Goal: Information Seeking & Learning: Understand process/instructions

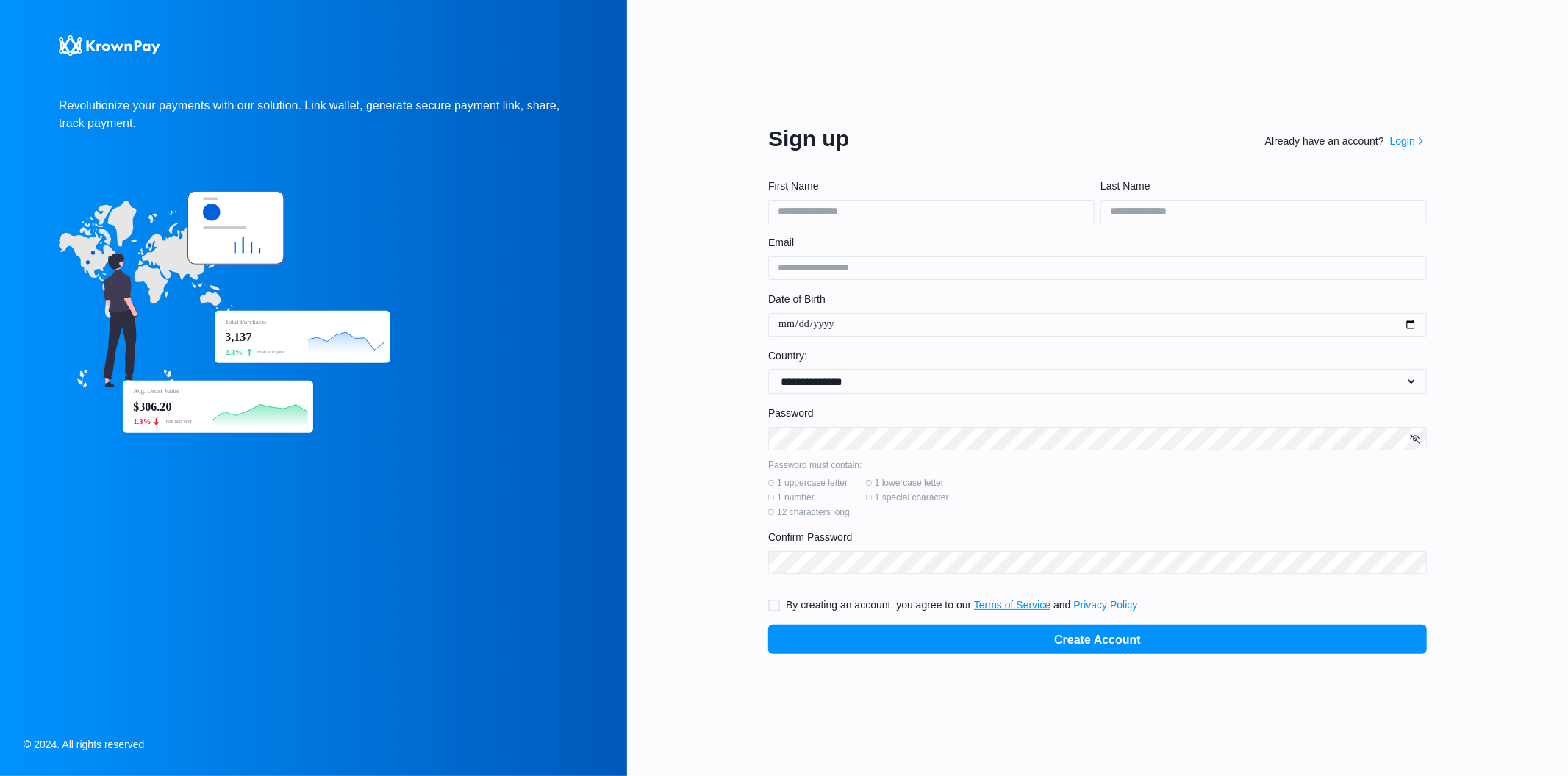
click at [1016, 604] on link "Terms of Service" at bounding box center [1012, 605] width 77 height 12
click at [1110, 605] on link "Privacy Policy" at bounding box center [1105, 605] width 64 height 12
